Goal: Task Accomplishment & Management: Manage account settings

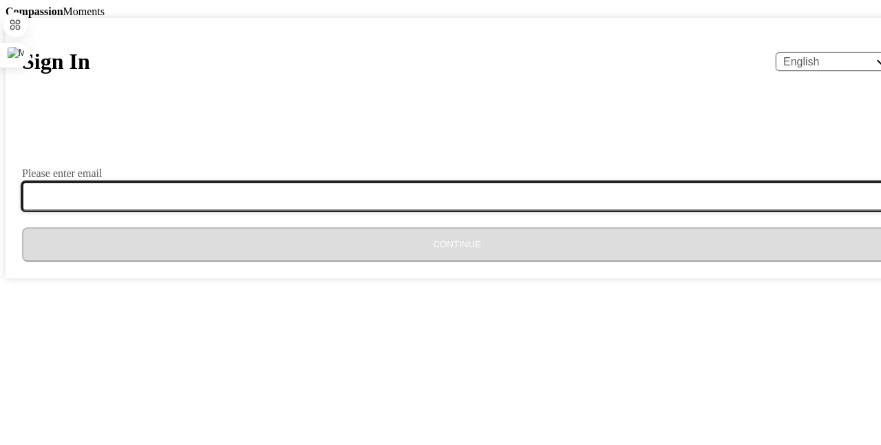
click at [345, 173] on input "Please enter email" at bounding box center [465, 196] width 886 height 29
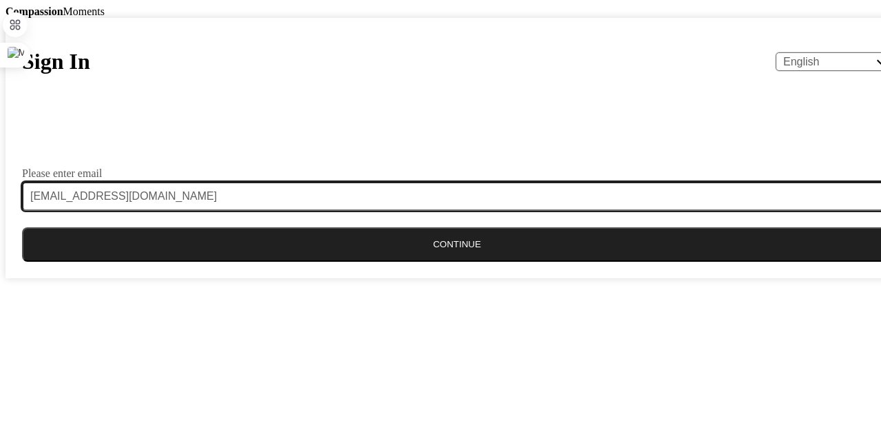
type input "[EMAIL_ADDRESS][DOMAIN_NAME]"
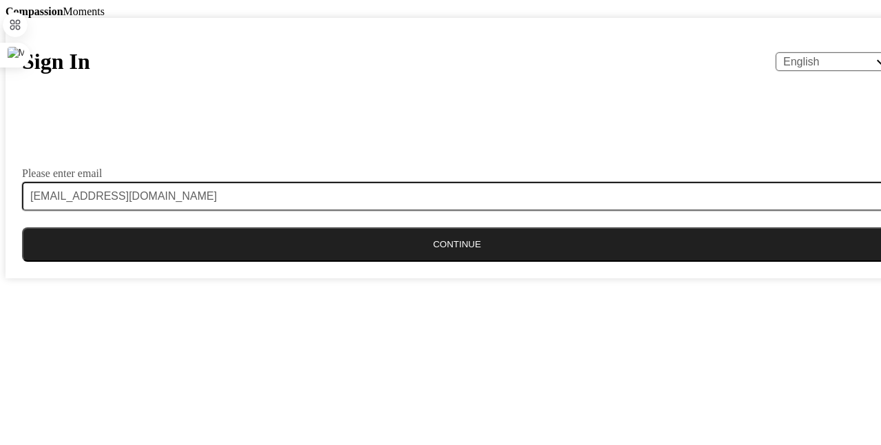
click at [345, 173] on button "Continue" at bounding box center [457, 244] width 870 height 34
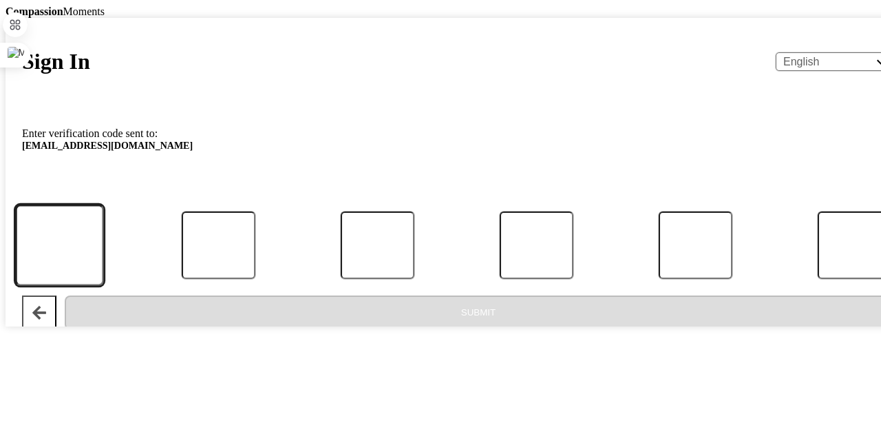
click at [103, 173] on input "Code" at bounding box center [59, 244] width 88 height 81
type input "9"
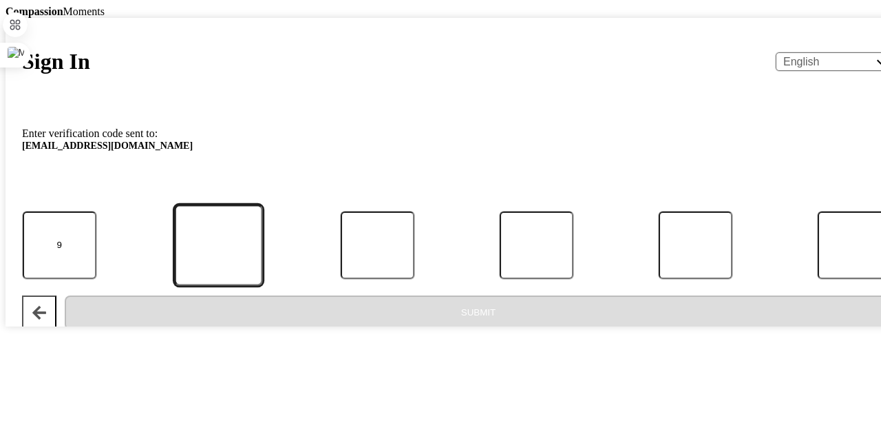
type input "4"
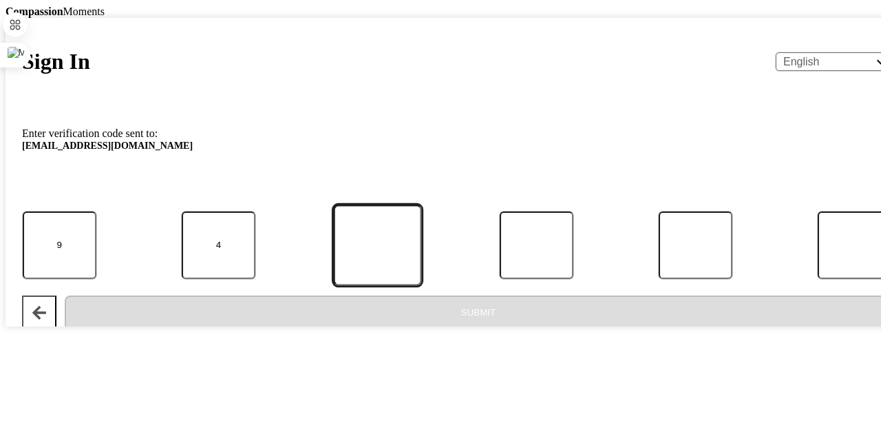
type input "8"
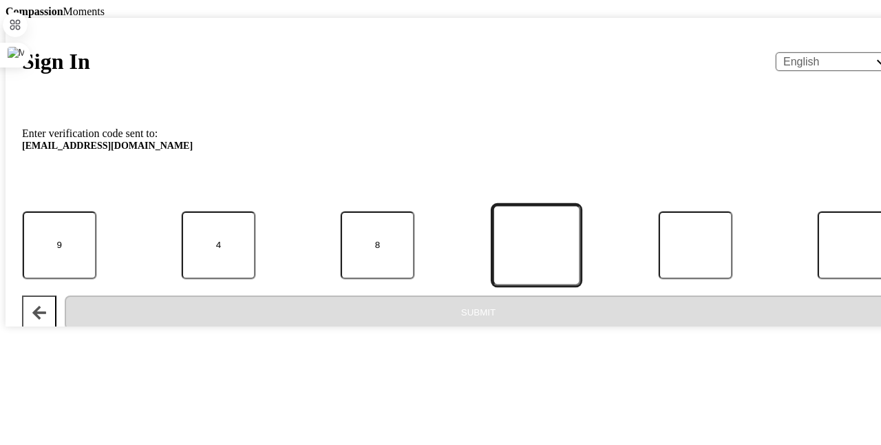
type input "8"
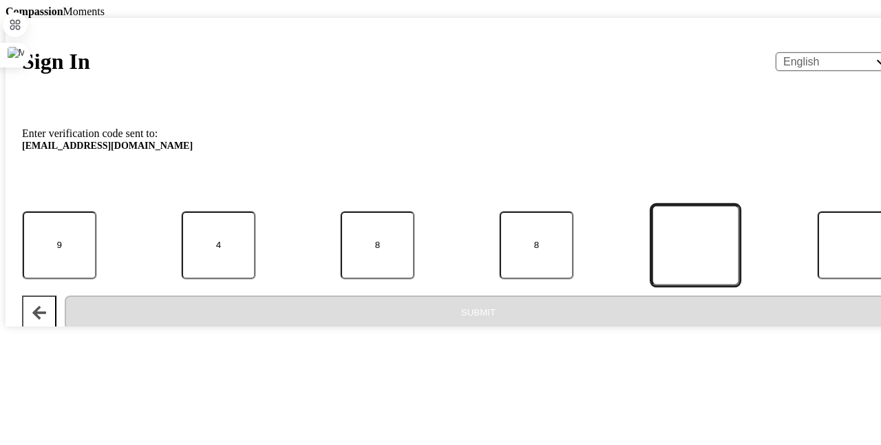
type input "1"
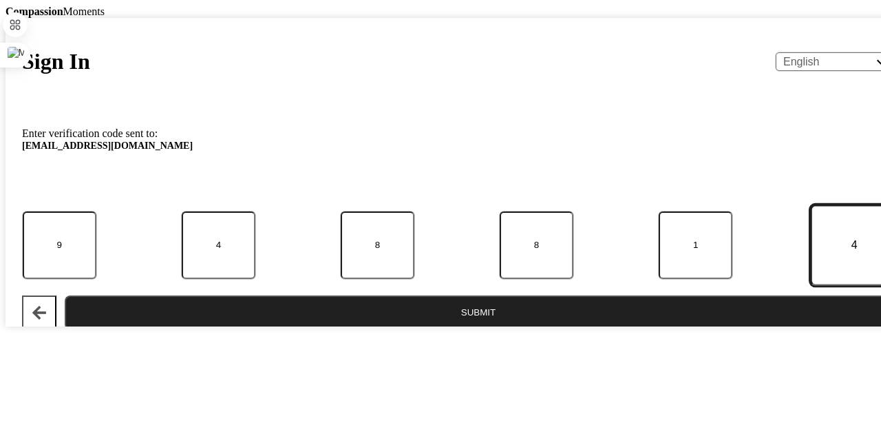
type input "4"
click at [65, 173] on button "Submit" at bounding box center [478, 312] width 827 height 34
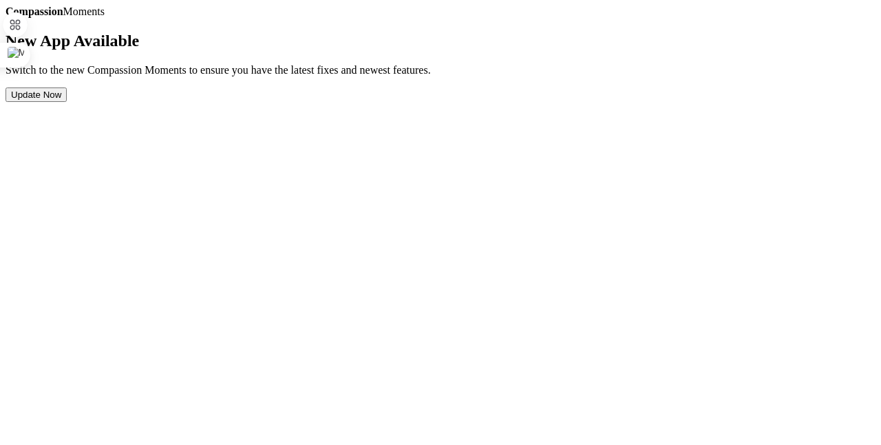
click at [67, 102] on button "Update Now" at bounding box center [36, 94] width 61 height 14
